Goal: Task Accomplishment & Management: Use online tool/utility

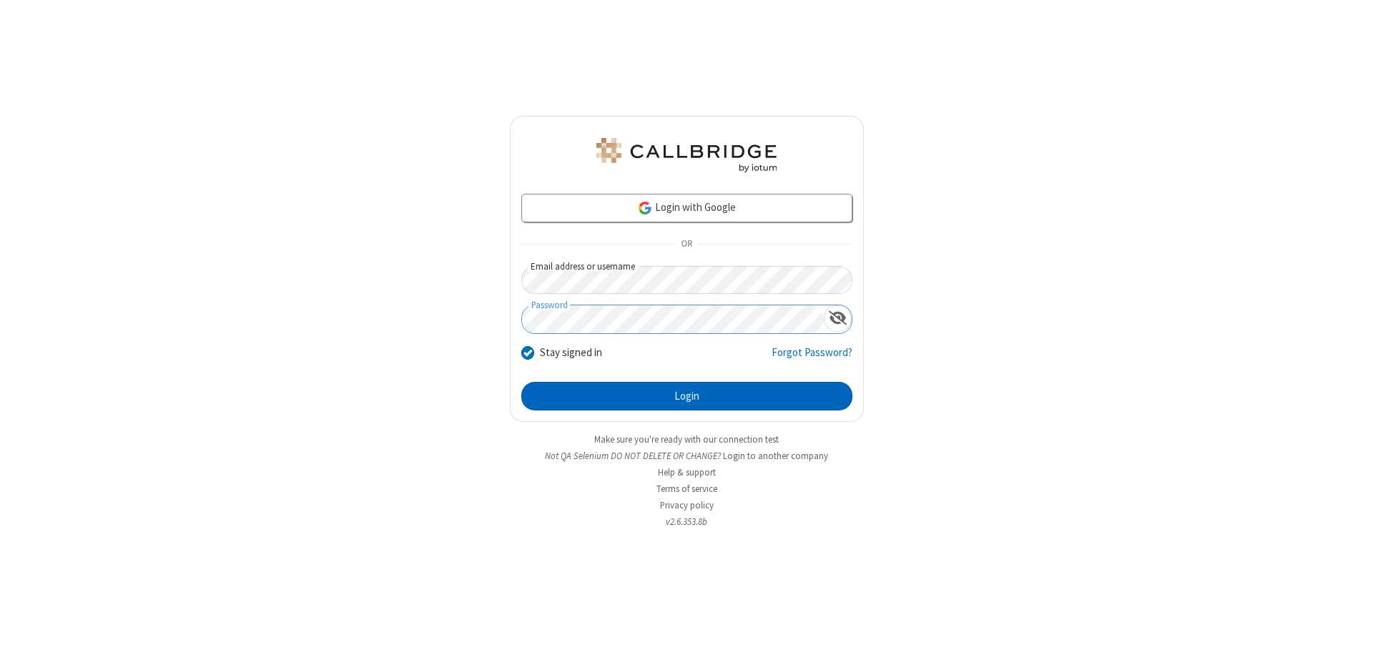
click at [686, 396] on button "Login" at bounding box center [686, 396] width 331 height 29
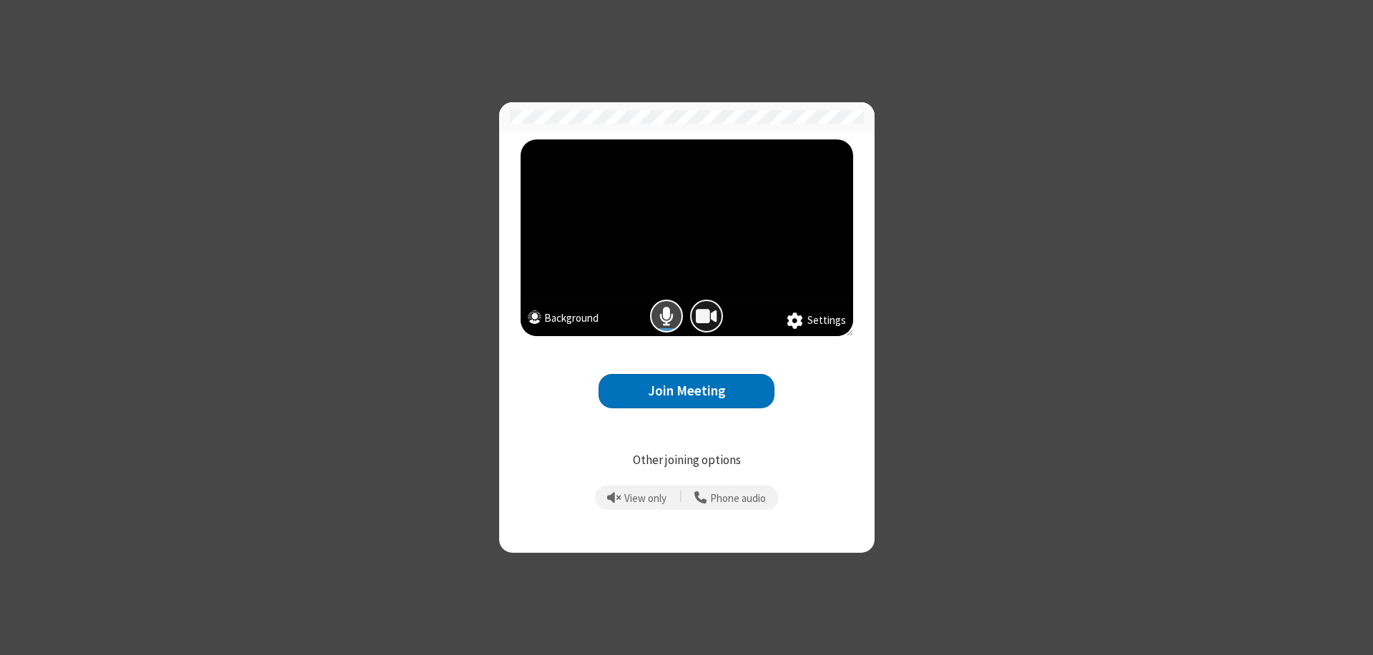
click at [706, 316] on span "Camera is on" at bounding box center [706, 316] width 21 height 21
click at [686, 390] on button "Join Meeting" at bounding box center [686, 391] width 176 height 35
